Goal: Information Seeking & Learning: Learn about a topic

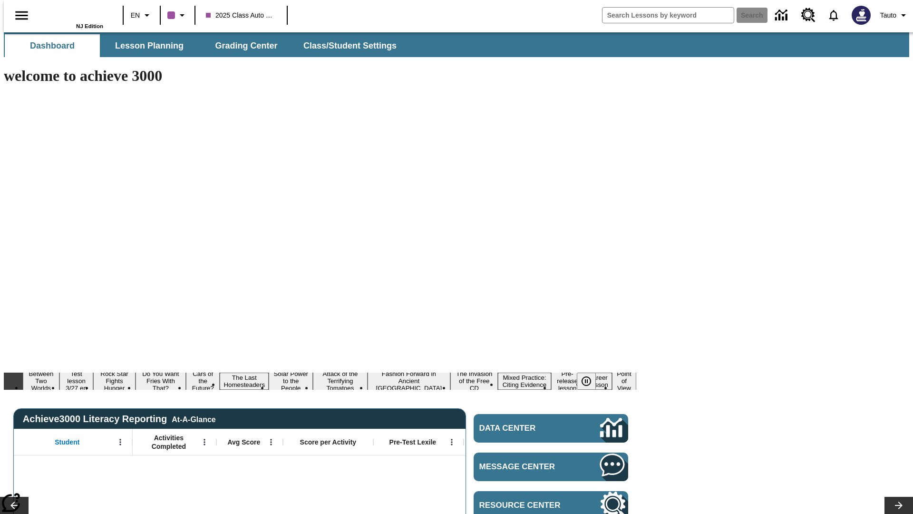
type input "-1"
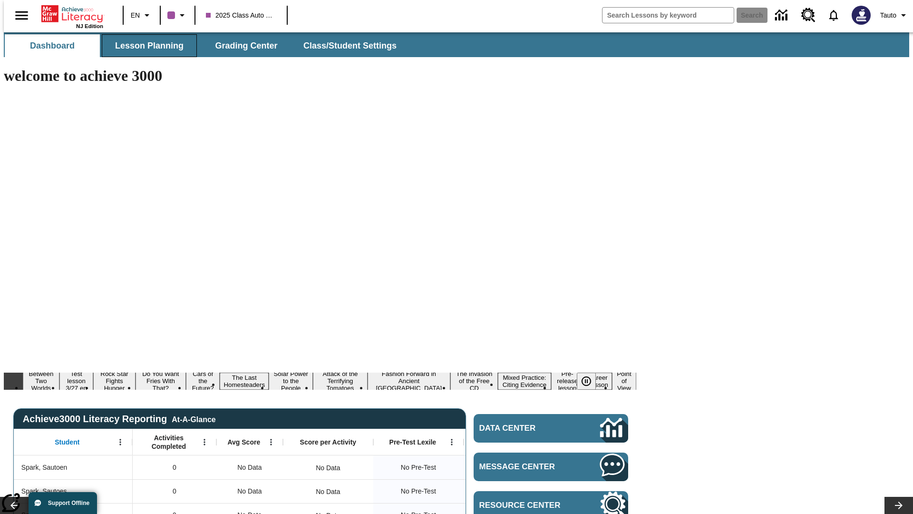
click at [146, 46] on span "Lesson Planning" at bounding box center [149, 45] width 68 height 11
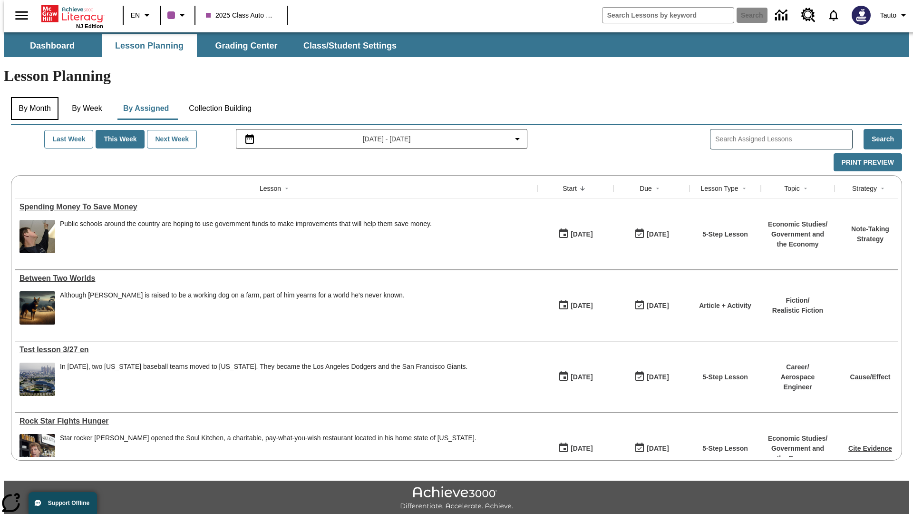
click at [32, 97] on button "By Month" at bounding box center [35, 108] width 48 height 23
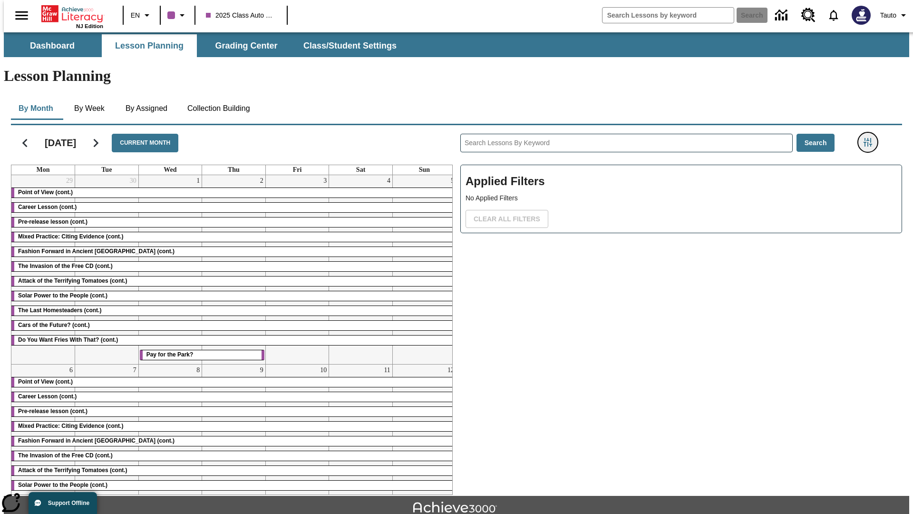
click at [871, 138] on icon "Filters Side menu" at bounding box center [868, 142] width 9 height 9
